Goal: Task Accomplishment & Management: Manage account settings

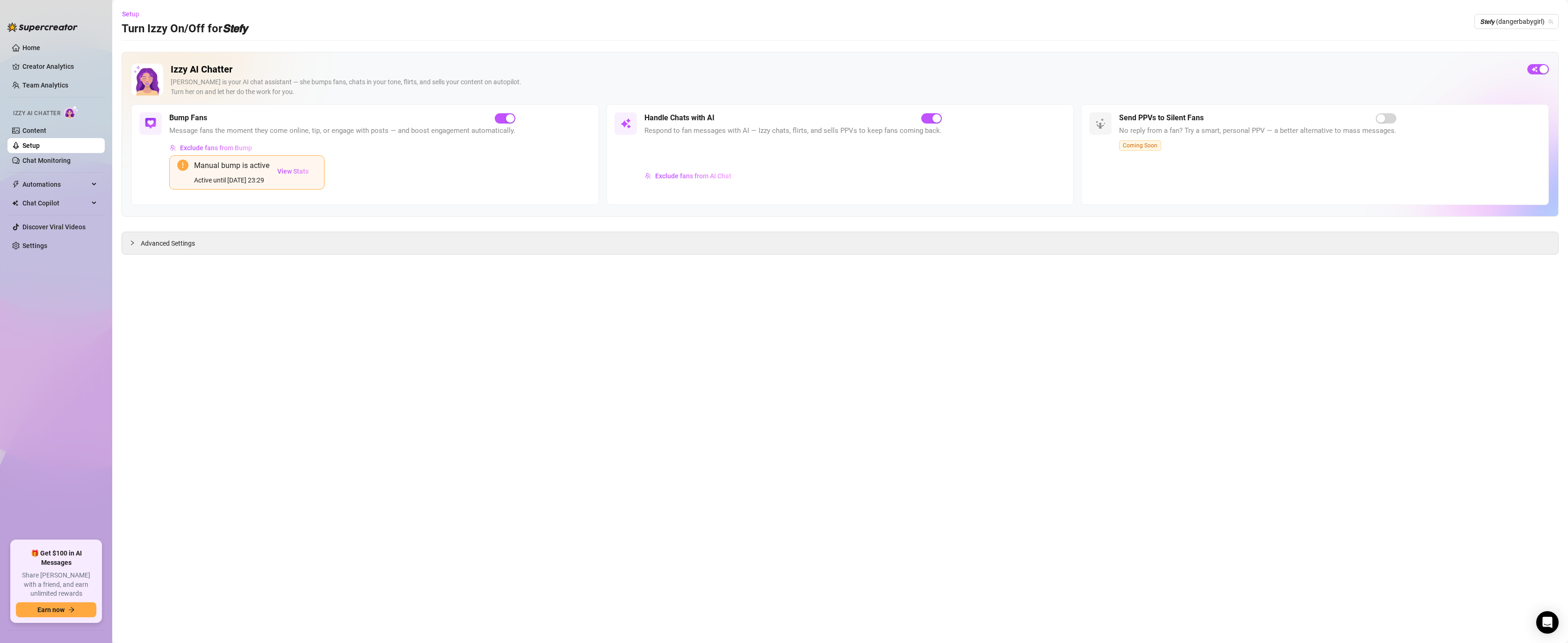
click at [26, 142] on link "Setup" at bounding box center [31, 146] width 17 height 7
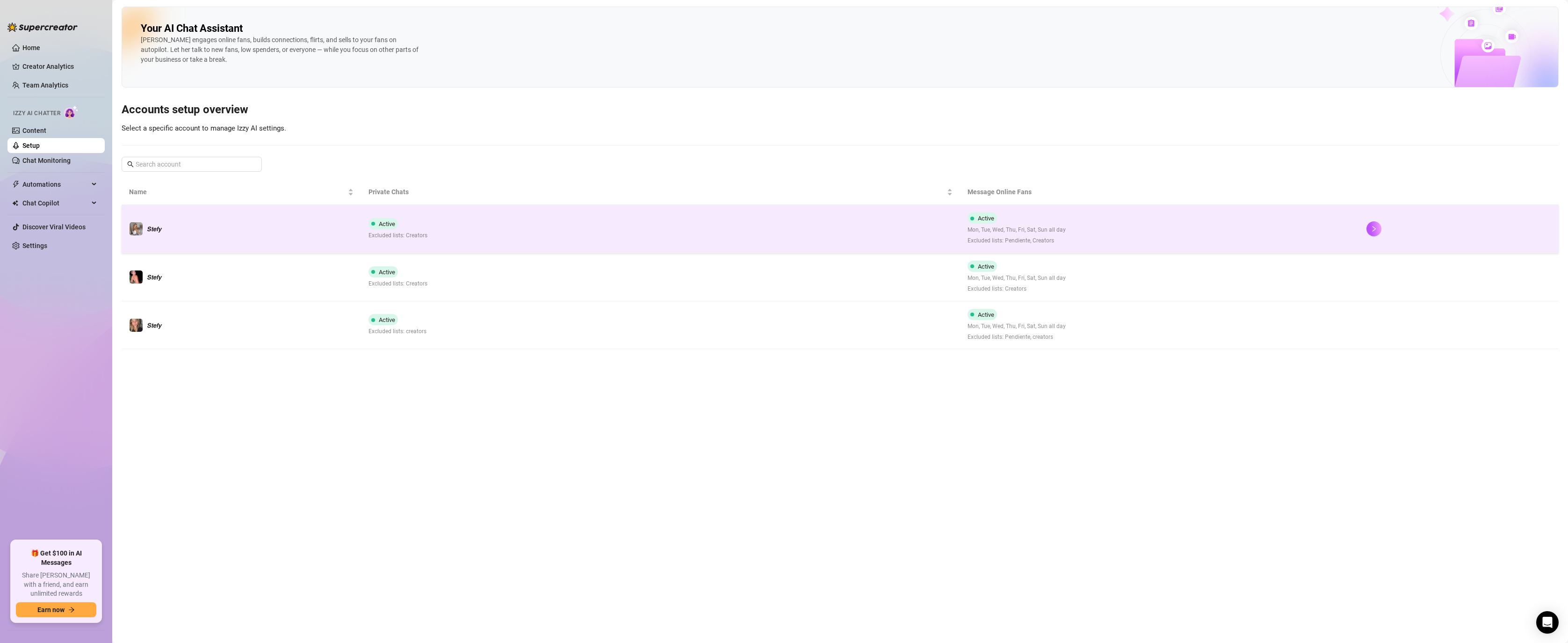
click at [1079, 247] on td "Active Mon, Tue, Wed, Thu, Fri, Sat, Sun all day Excluded lists: Pendiente, Cre…" at bounding box center [1160, 229] width 399 height 48
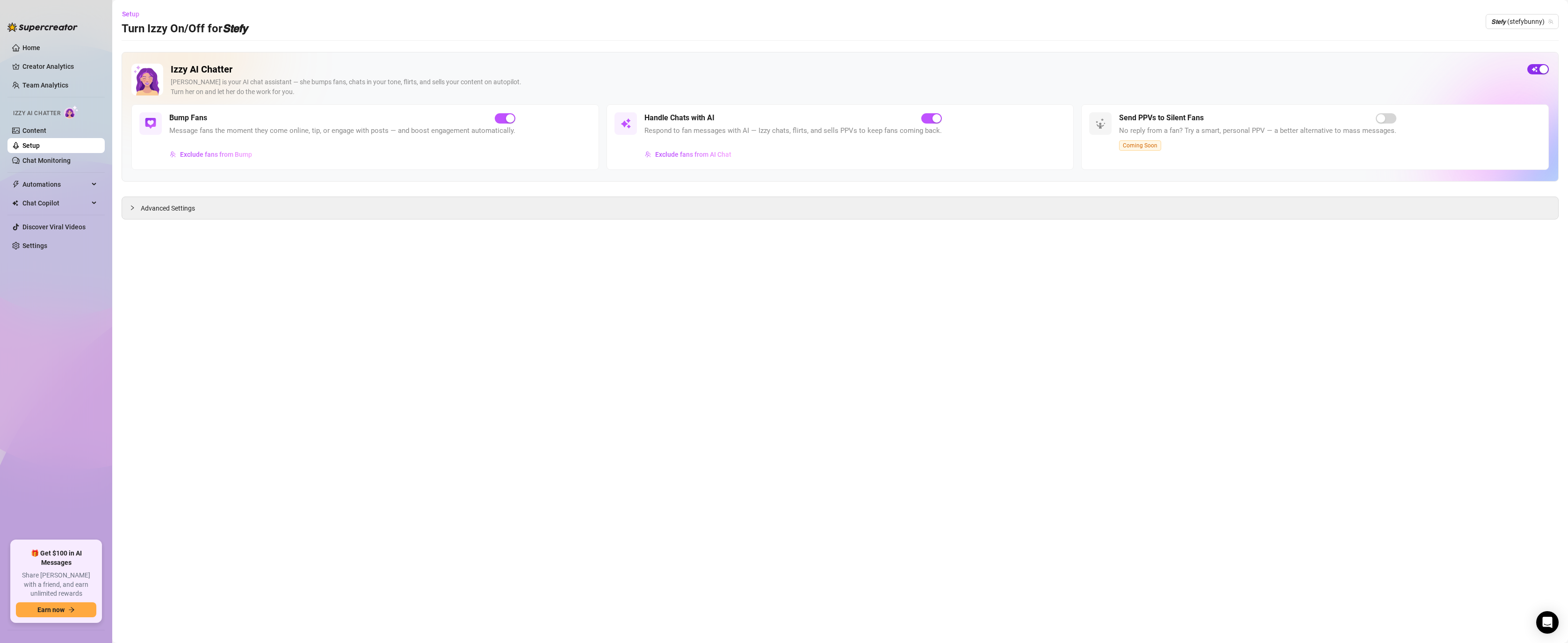
click at [1542, 68] on div "button" at bounding box center [1544, 69] width 9 height 9
click at [1531, 22] on span "𝙎𝙩𝙚𝙛𝙮 (stefybunny)" at bounding box center [1522, 21] width 61 height 14
click at [1532, 57] on span "( stefysclub )" at bounding box center [1519, 57] width 35 height 10
click at [1539, 71] on span "button" at bounding box center [1538, 69] width 21 height 10
click at [1539, 71] on div "button" at bounding box center [1544, 69] width 9 height 9
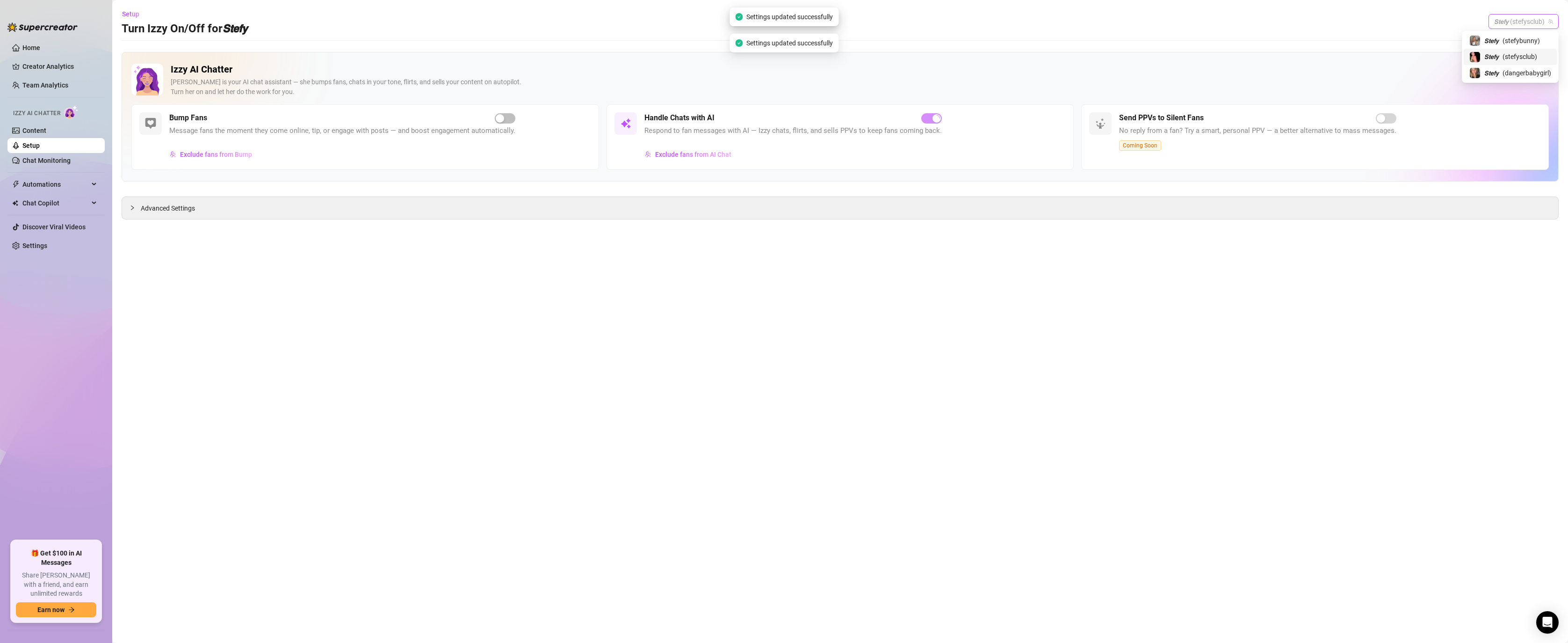
click at [1533, 21] on span "𝙎𝙩𝙚𝙛𝙮 (stefysclub)" at bounding box center [1524, 21] width 59 height 14
click at [1513, 66] on div "𝙎𝙩𝙚𝙛𝙮 ( dangerbabygirl )" at bounding box center [1510, 73] width 93 height 16
click at [1539, 66] on button "button" at bounding box center [1538, 69] width 21 height 10
click at [1536, 29] on div "𝙎𝙩𝙚𝙛𝙮 (dangerbabygirl)" at bounding box center [1516, 21] width 84 height 15
click at [1525, 55] on span "( stefysclub )" at bounding box center [1519, 57] width 35 height 10
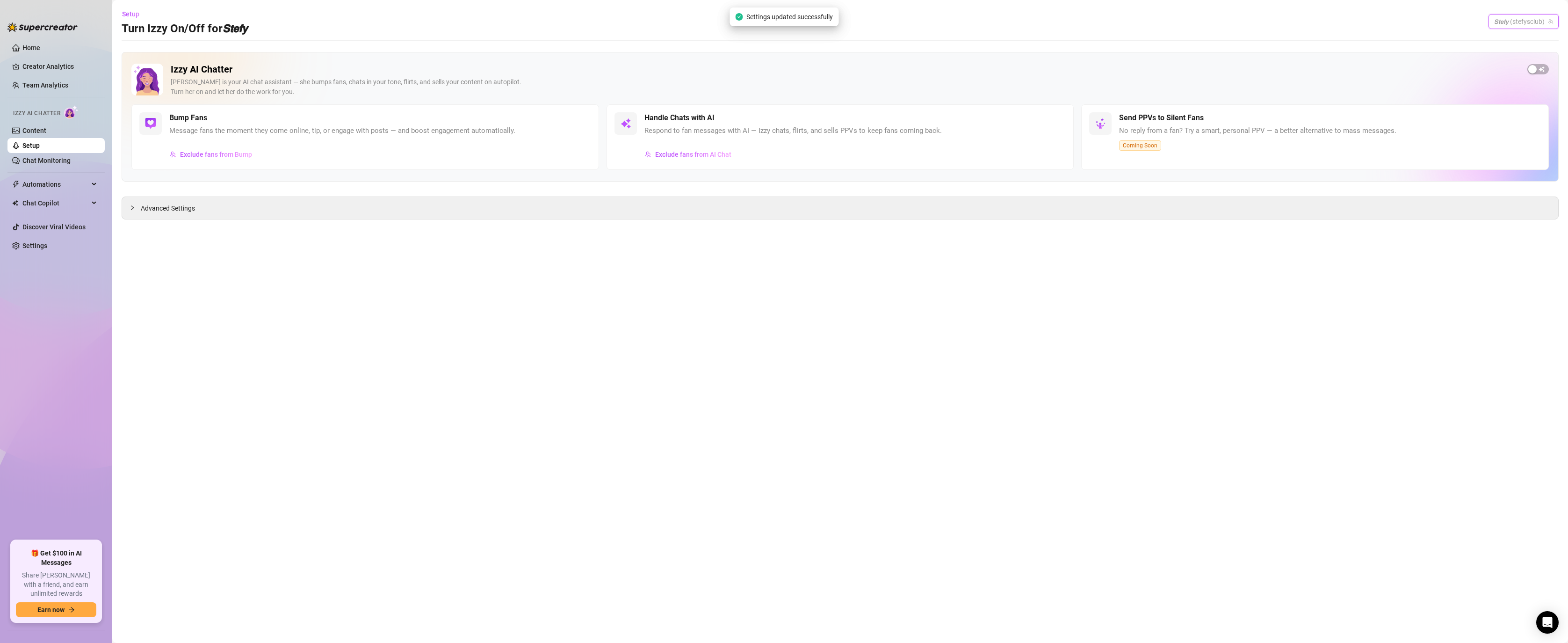
click at [1531, 16] on span "𝙎𝙩𝙚𝙛𝙮 (stefysclub)" at bounding box center [1524, 21] width 59 height 14
click at [1530, 41] on span "( stefybunny )" at bounding box center [1521, 40] width 37 height 10
click at [54, 201] on span "Chat Copilot" at bounding box center [55, 203] width 66 height 15
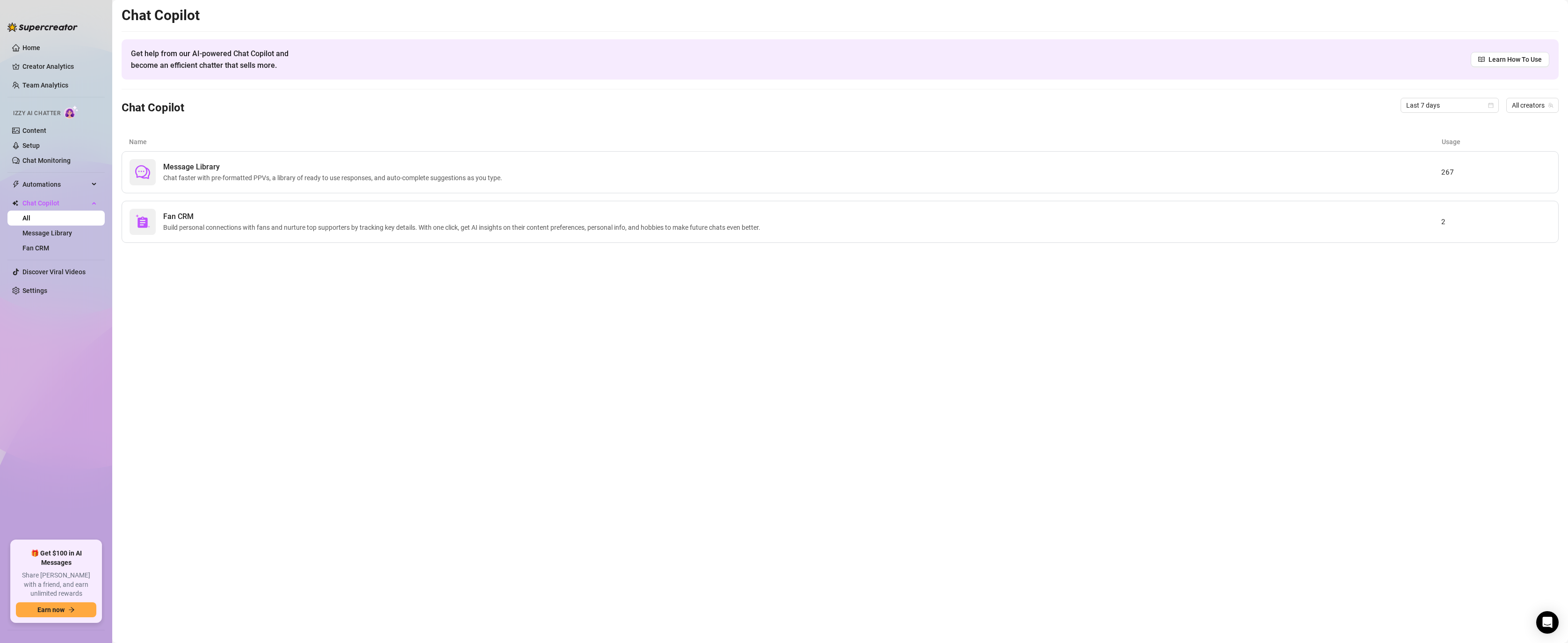
click at [208, 186] on div "Message Library Chat faster with pre-formatted PPVs, a library of ready to use …" at bounding box center [840, 172] width 1437 height 42
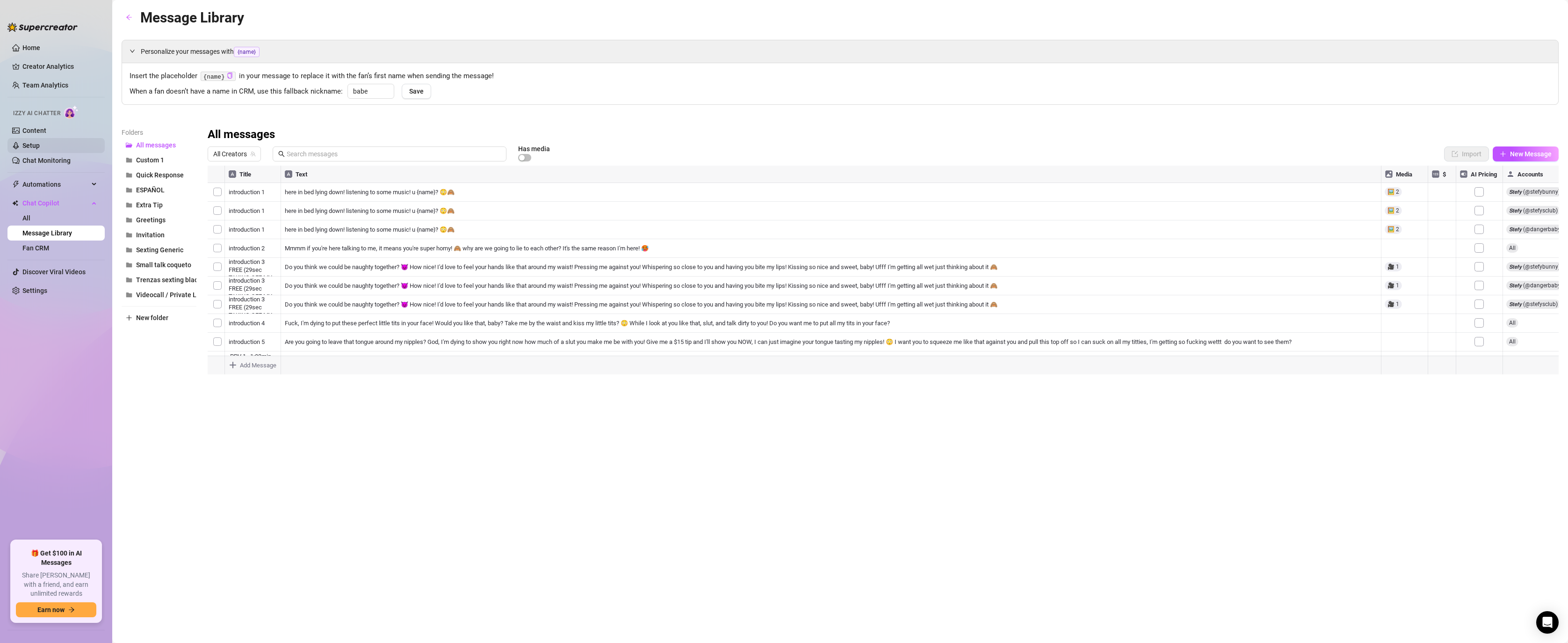
click at [40, 149] on link "Setup" at bounding box center [31, 146] width 17 height 7
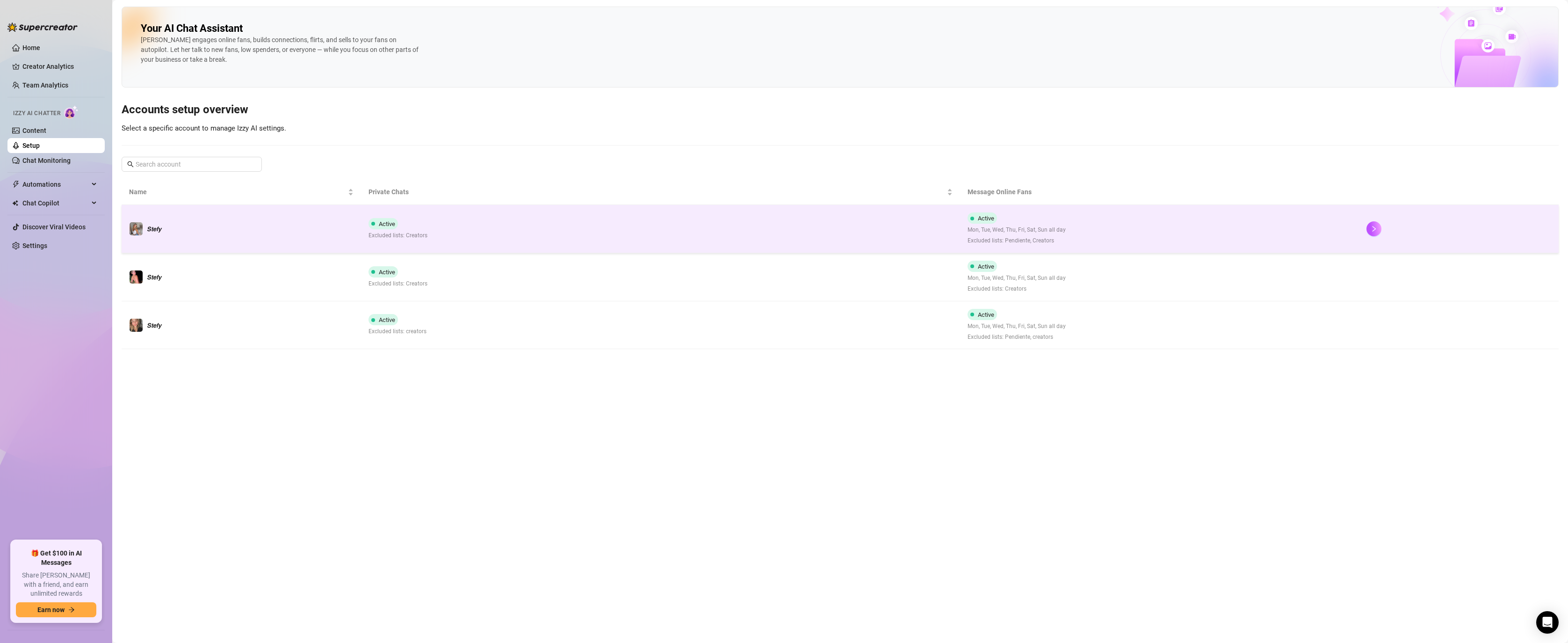
click at [438, 244] on td "Active Excluded lists: Creators" at bounding box center [660, 229] width 598 height 48
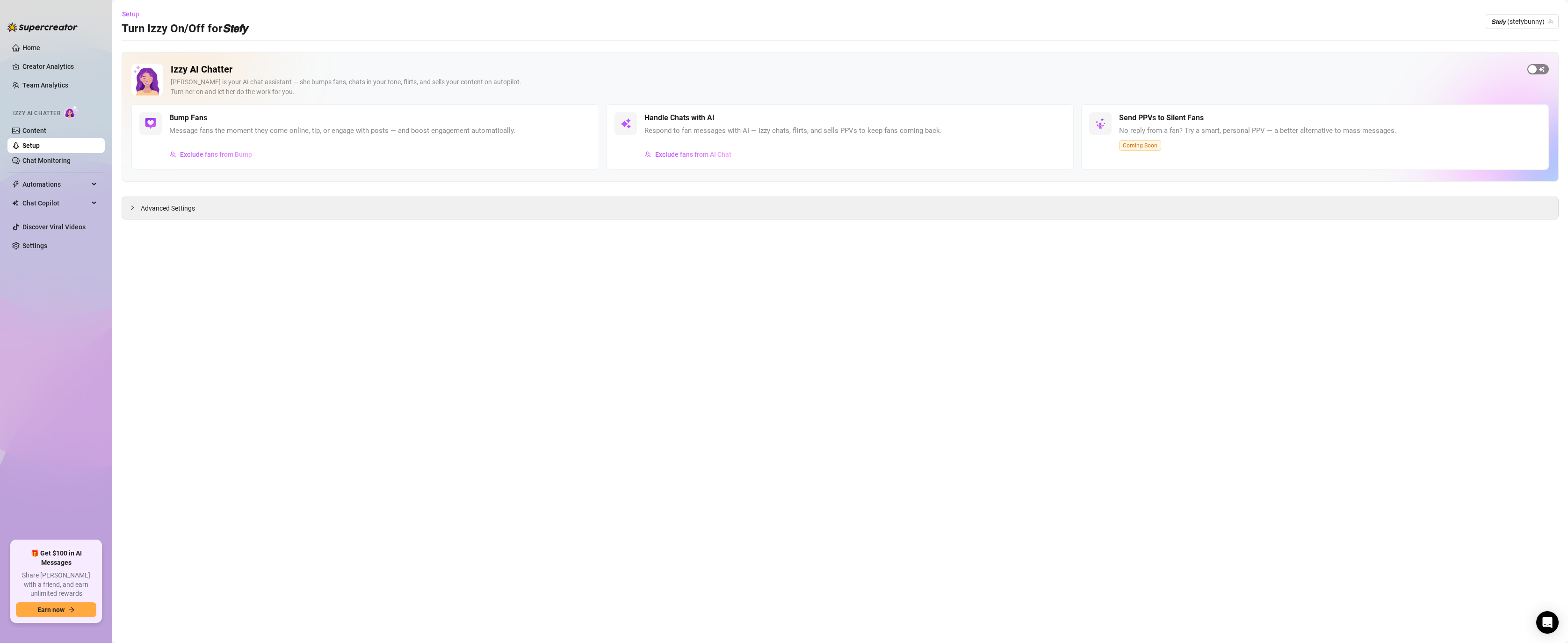
click at [1543, 69] on span "button" at bounding box center [1538, 69] width 21 height 10
click at [1521, 32] on div "Setup Turn Izzy On/Off for 𝙎𝙩𝙚𝙛𝙮 𝙎𝙩𝙚𝙛𝙮 (stefybunny)" at bounding box center [840, 21] width 1437 height 30
click at [1507, 21] on span "𝙎𝙩𝙚𝙛𝙮 (stefybunny)" at bounding box center [1522, 21] width 61 height 14
click at [1476, 55] on img at bounding box center [1475, 57] width 10 height 10
click at [1535, 68] on div "button" at bounding box center [1533, 69] width 9 height 9
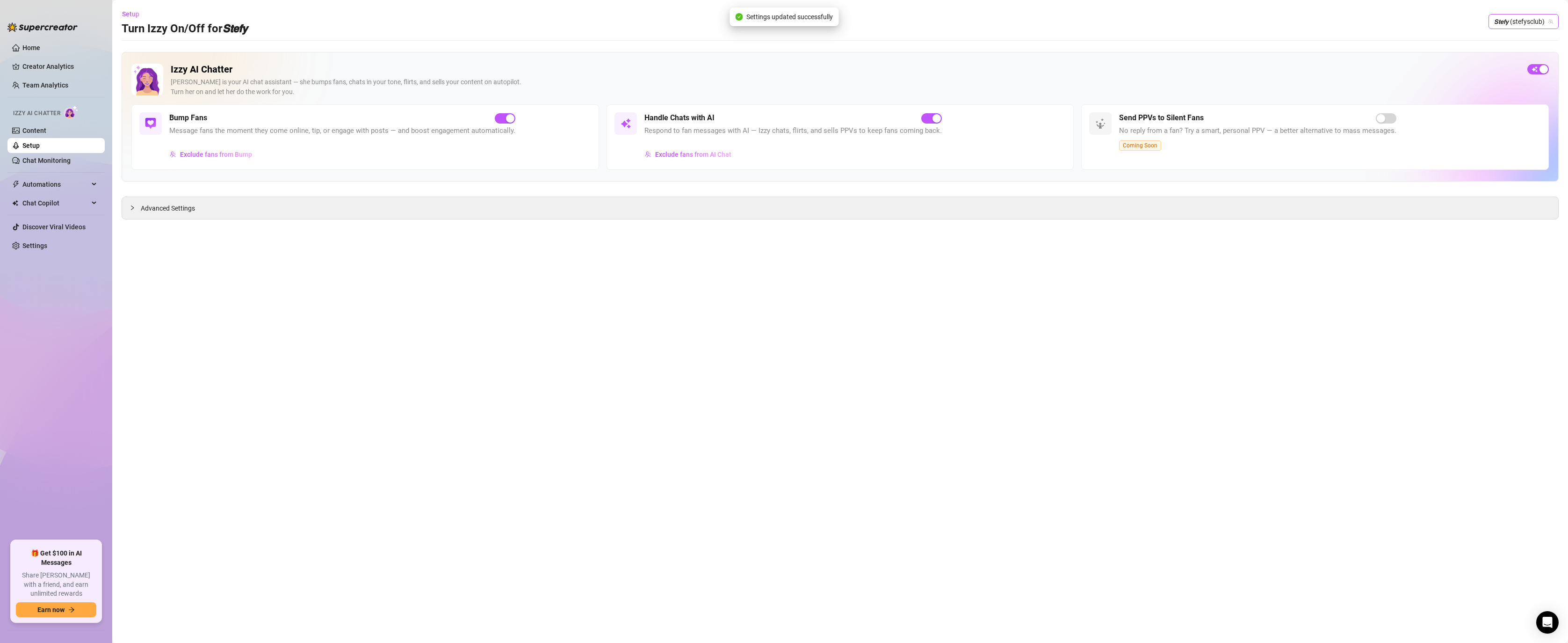
click at [1522, 25] on span "𝙎𝙩𝙚𝙛𝙮 (stefysclub)" at bounding box center [1524, 21] width 59 height 14
click at [1514, 71] on span "( dangerbabygirl )" at bounding box center [1527, 72] width 49 height 10
click at [1537, 72] on span "button" at bounding box center [1538, 69] width 21 height 10
